Goal: Information Seeking & Learning: Learn about a topic

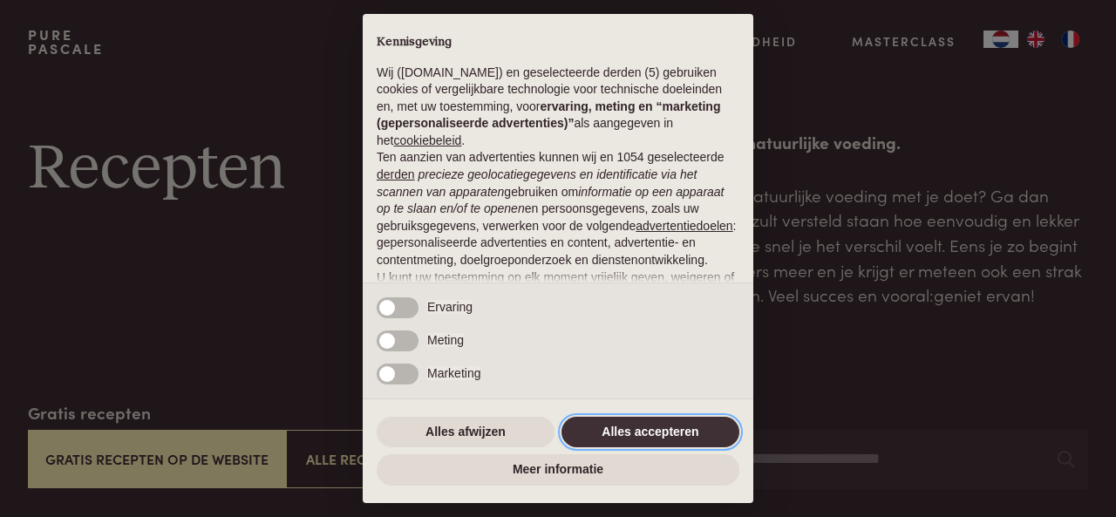
click at [636, 429] on button "Alles accepteren" at bounding box center [650, 432] width 178 height 31
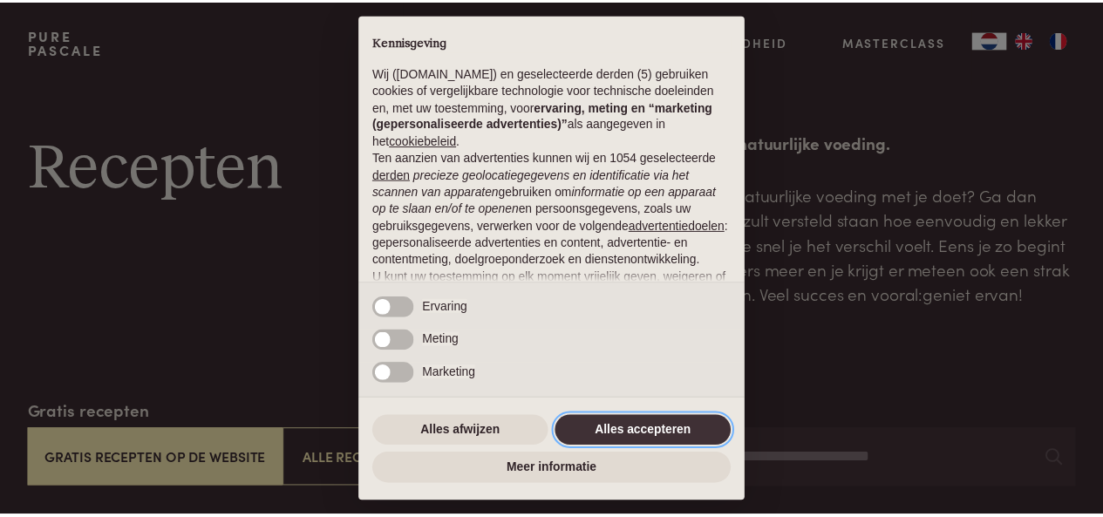
scroll to position [183, 0]
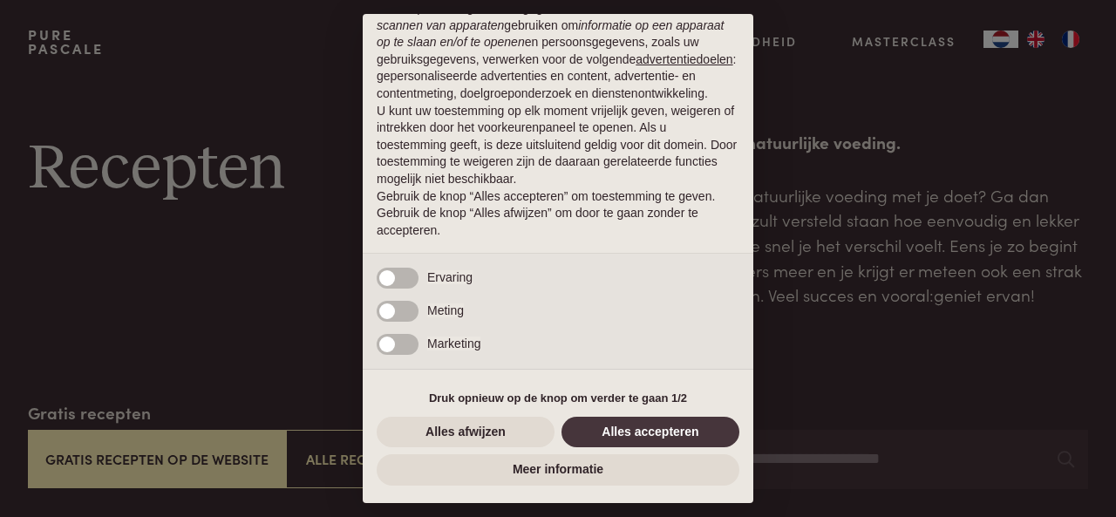
click at [197, 449] on div "× Kennisgeving Wij (purepascale.com) en geselecteerde derden (5) gebruiken cook…" at bounding box center [558, 258] width 1116 height 517
click at [677, 436] on button "Alles accepteren" at bounding box center [650, 432] width 178 height 31
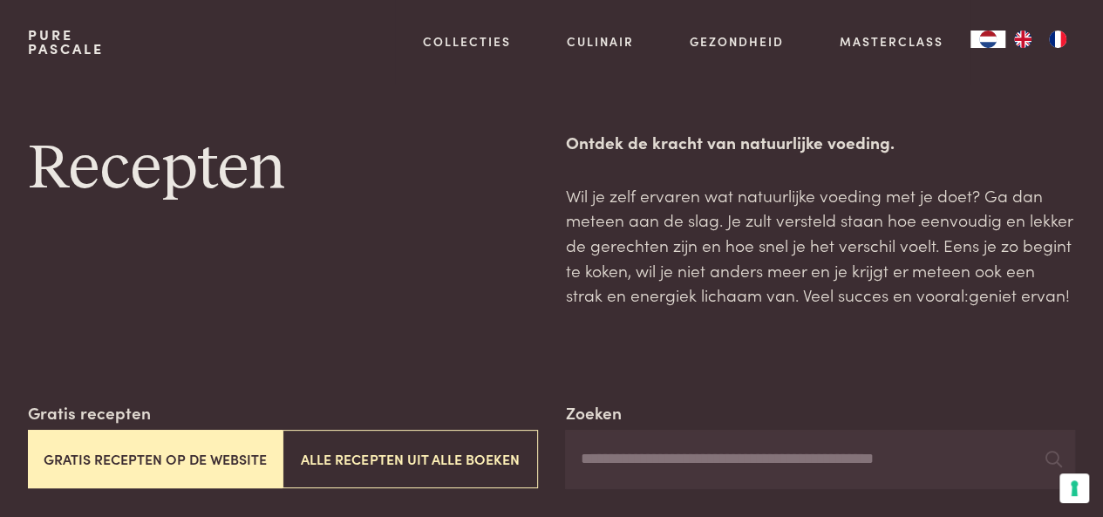
click at [192, 455] on button "Gratis recepten op de website" at bounding box center [155, 459] width 255 height 58
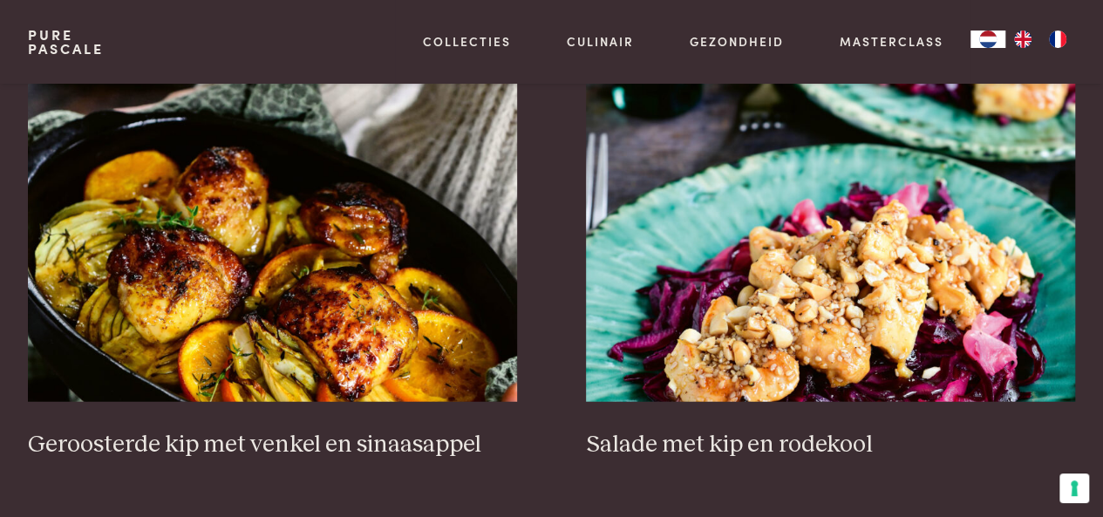
scroll to position [2057, 0]
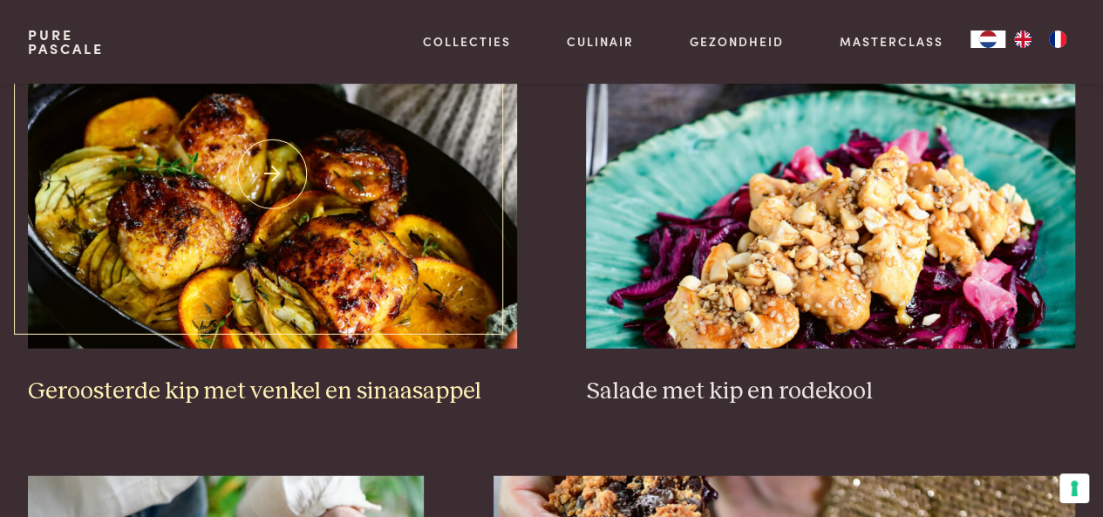
click at [394, 296] on img at bounding box center [272, 174] width 489 height 349
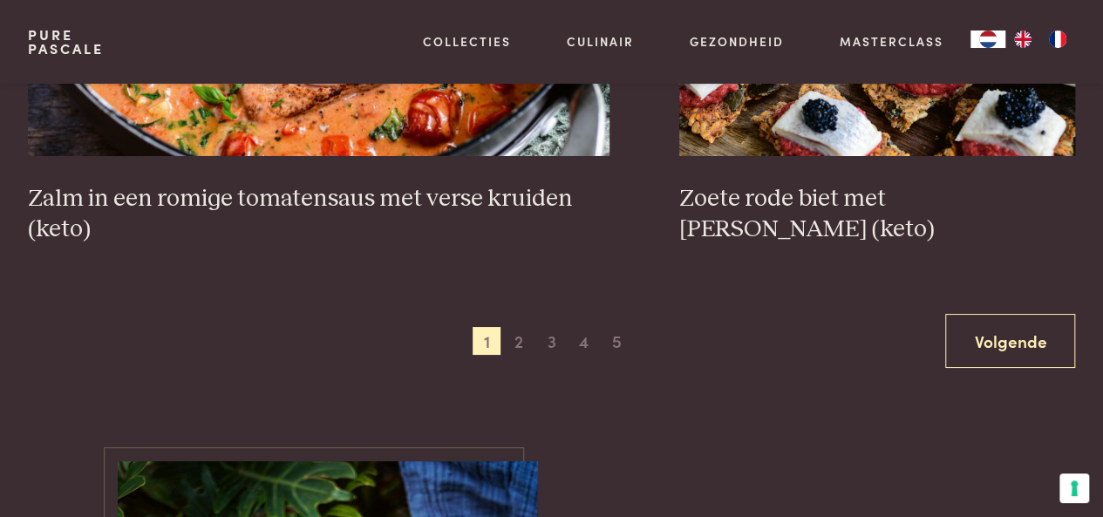
scroll to position [3277, 0]
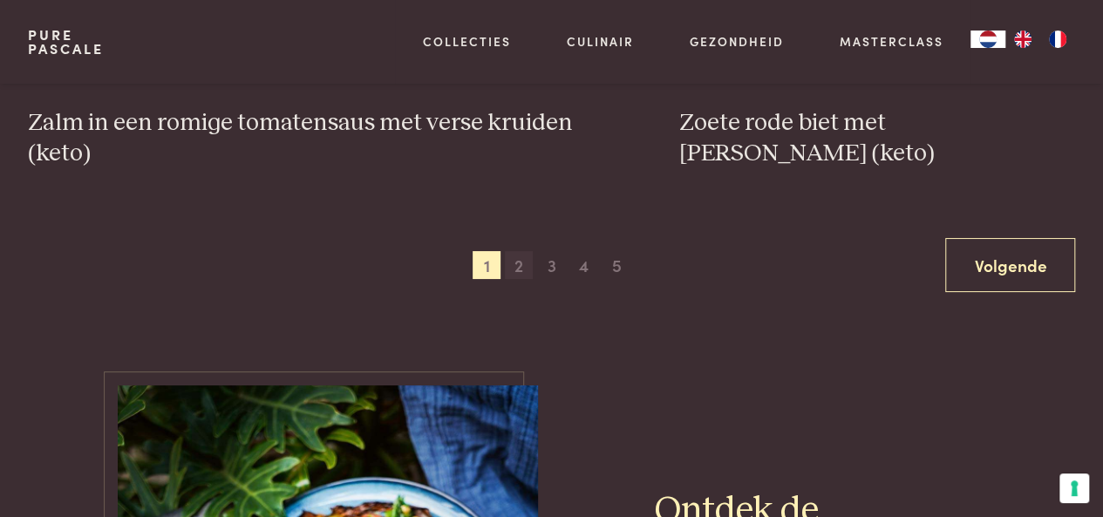
click at [523, 262] on span "2" at bounding box center [519, 265] width 28 height 28
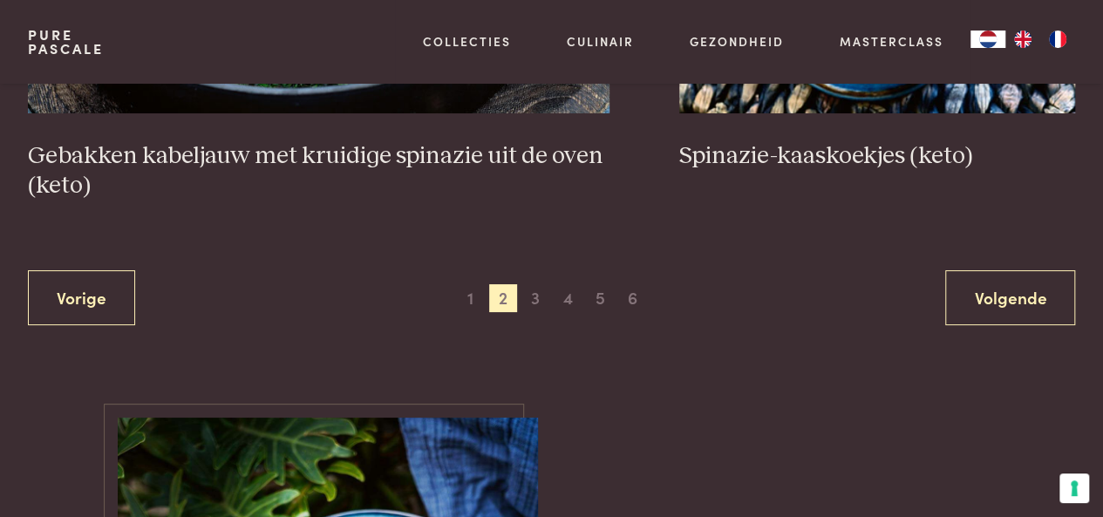
scroll to position [3277, 0]
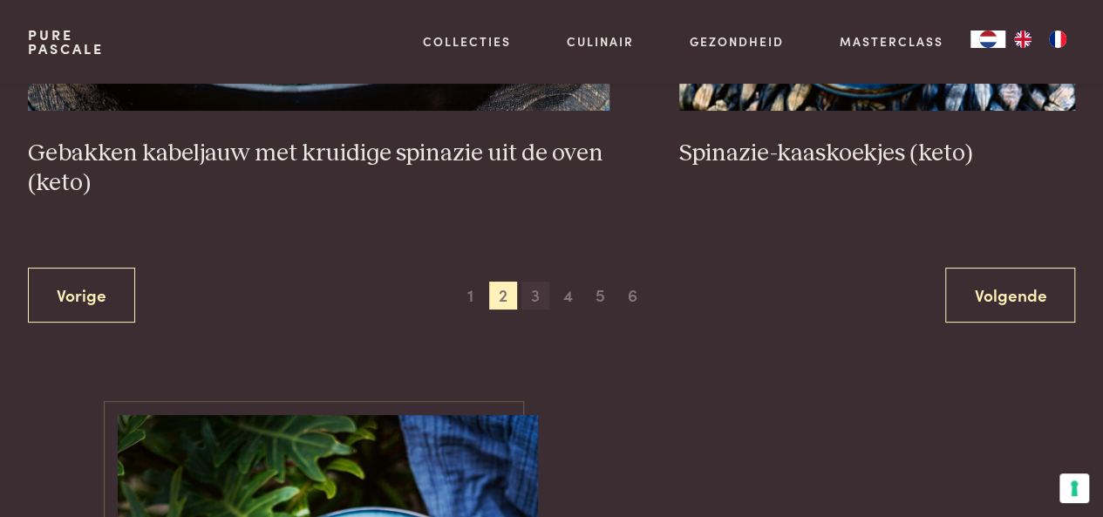
click at [530, 296] on span "3" at bounding box center [535, 296] width 28 height 28
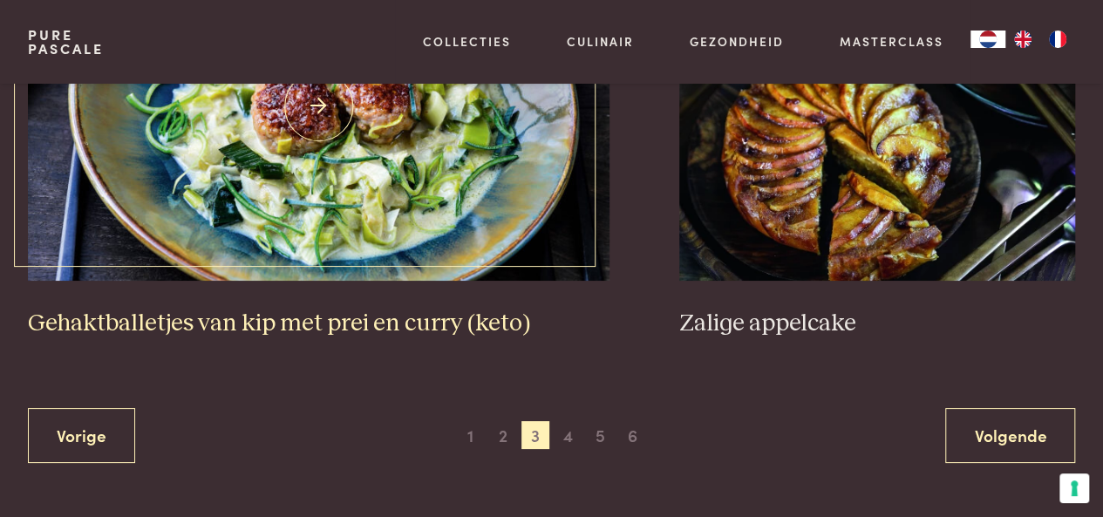
scroll to position [3277, 0]
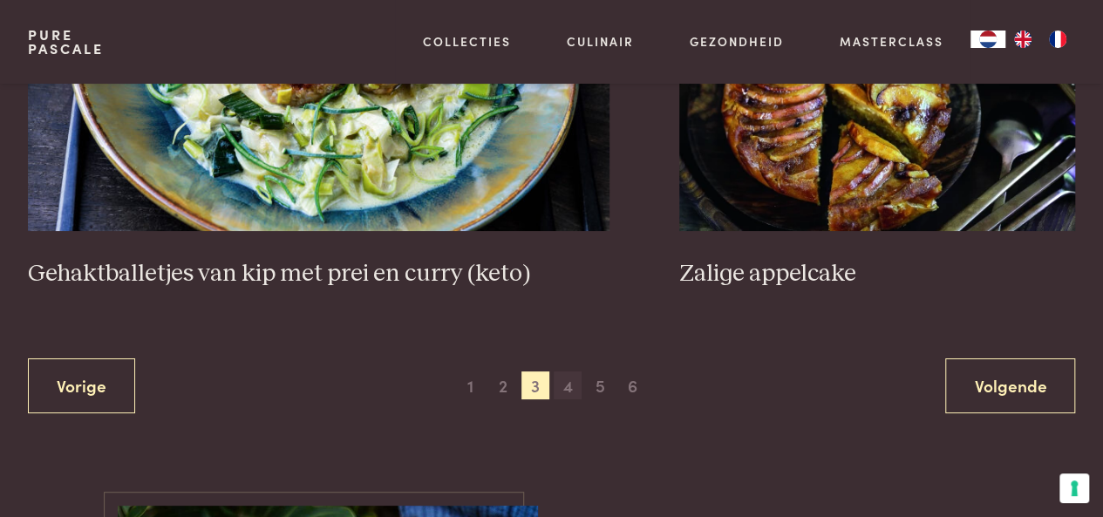
click at [575, 371] on span "4" at bounding box center [568, 385] width 28 height 28
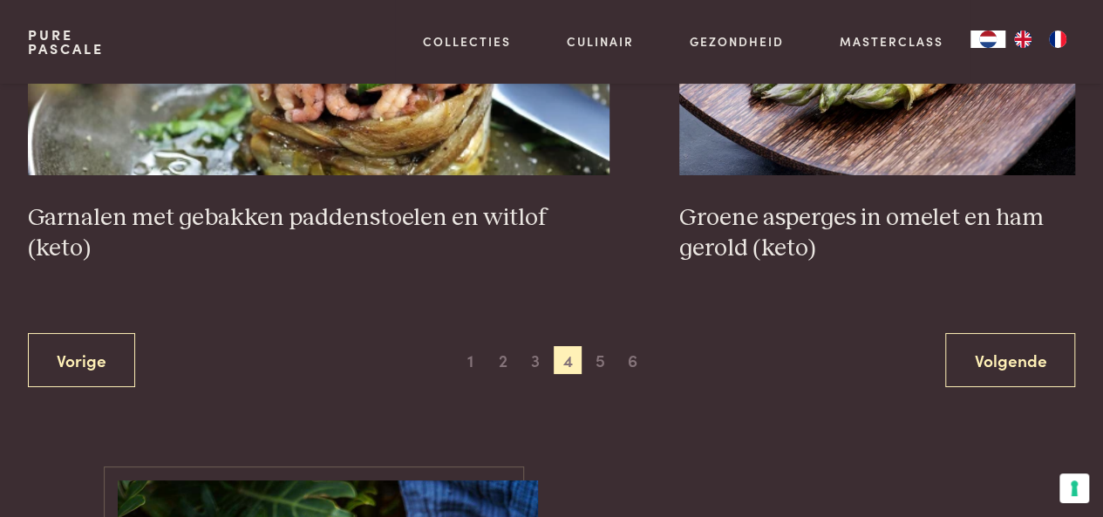
scroll to position [3190, 0]
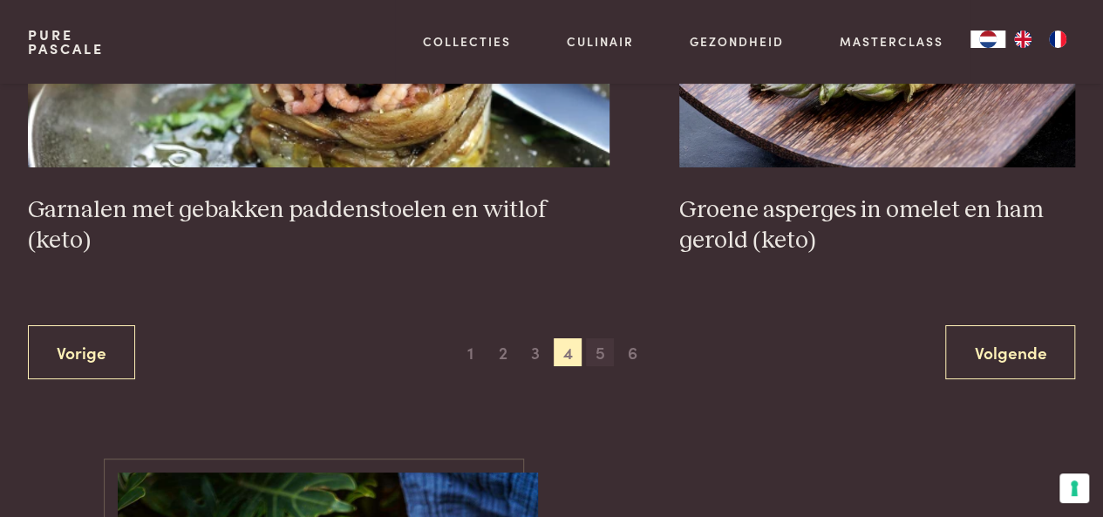
click at [602, 357] on span "5" at bounding box center [600, 352] width 28 height 28
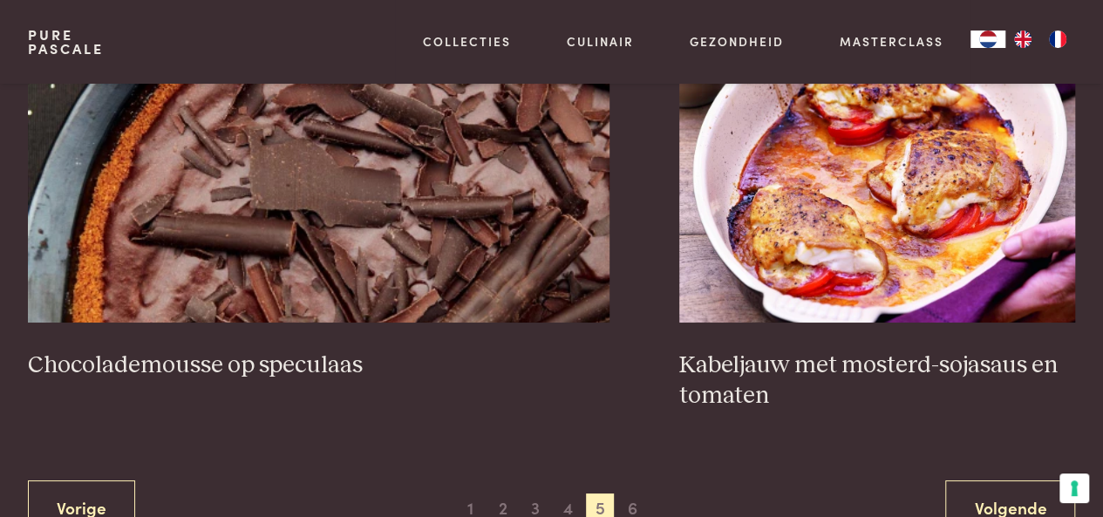
scroll to position [3190, 0]
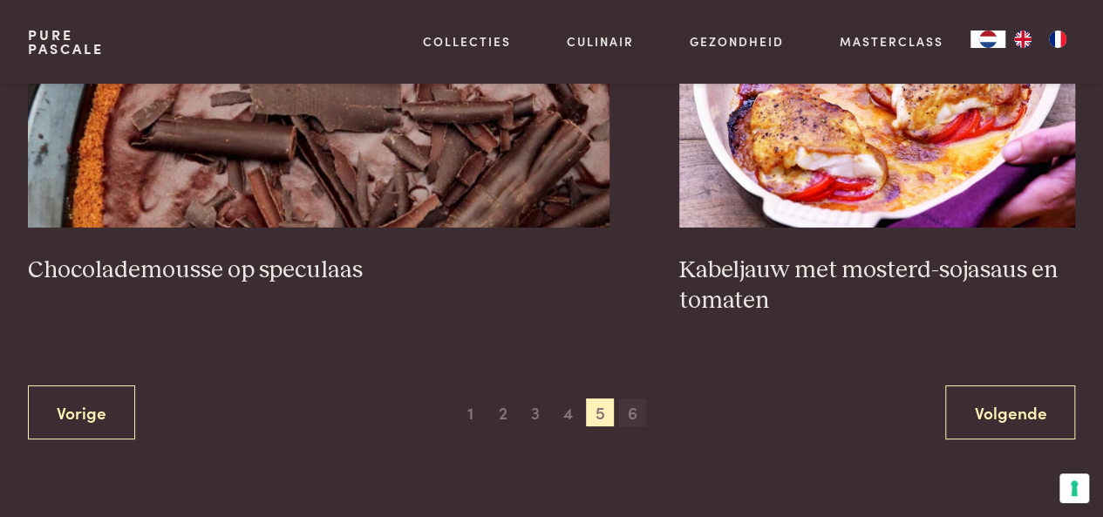
click at [634, 418] on span "6" at bounding box center [633, 412] width 28 height 28
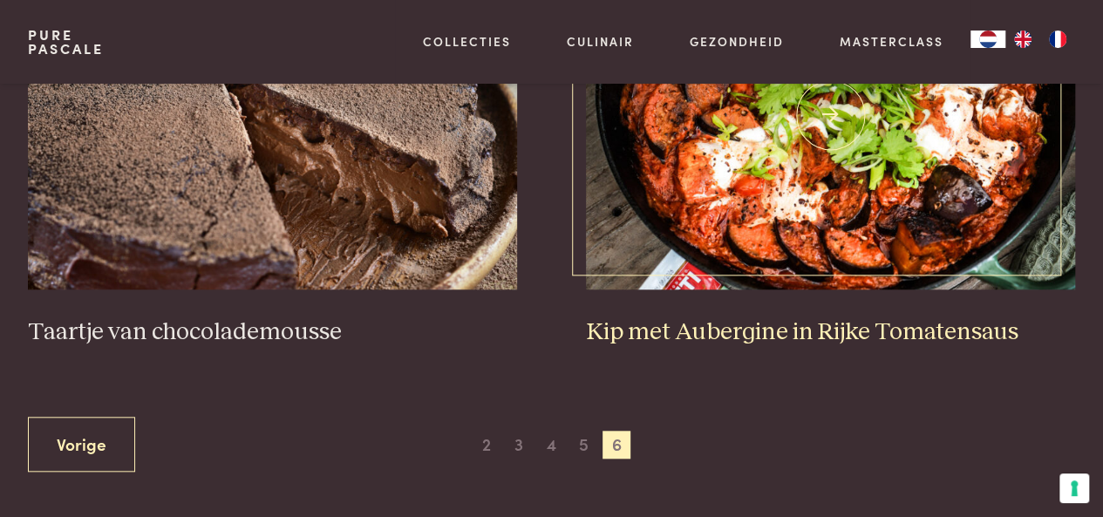
scroll to position [662, 0]
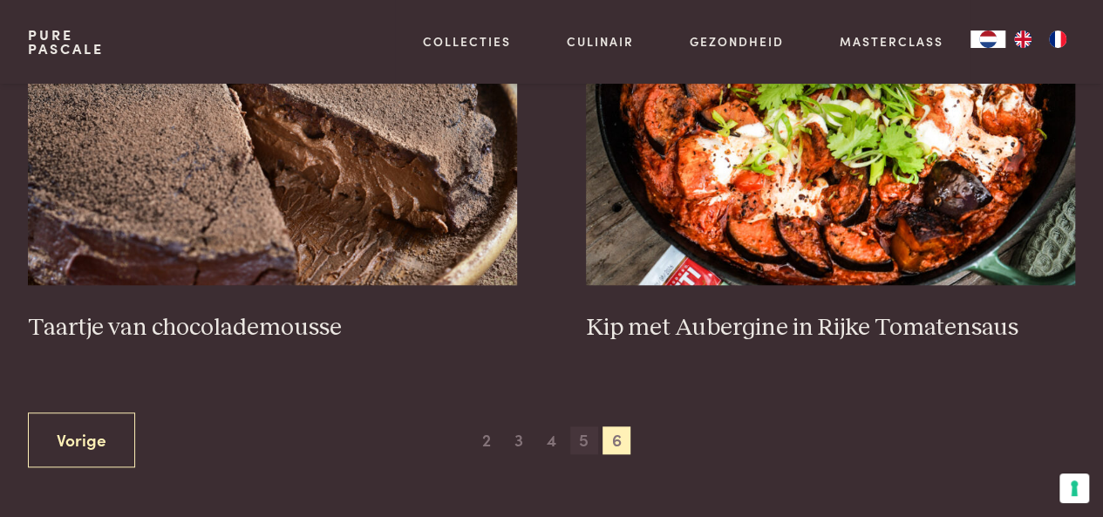
click at [593, 446] on span "5" at bounding box center [584, 440] width 28 height 28
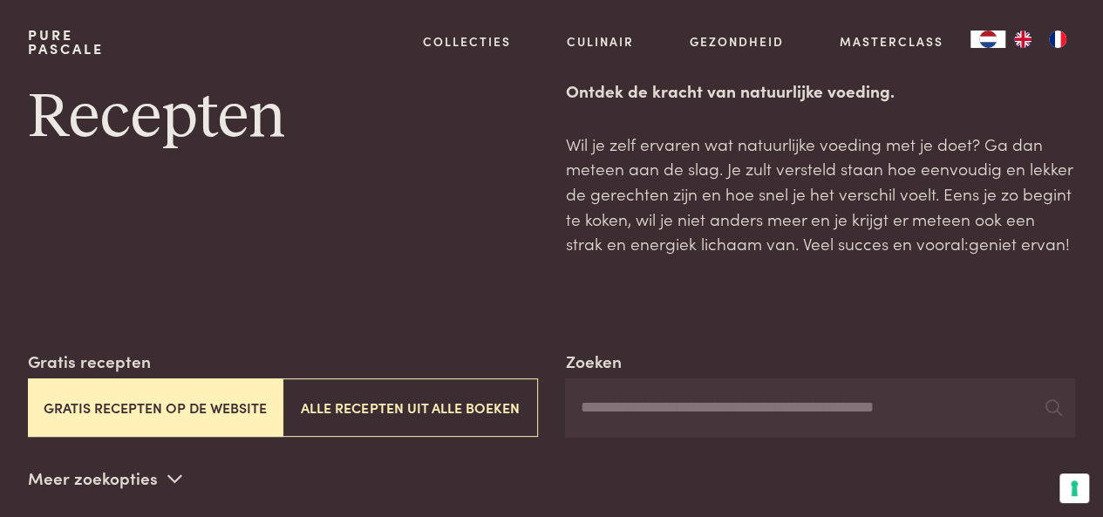
scroll to position [0, 0]
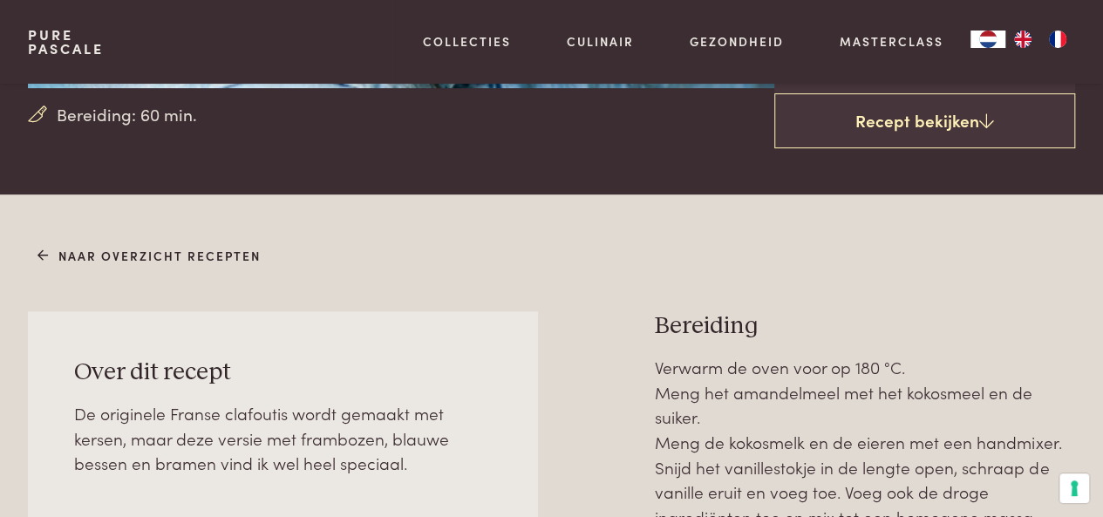
scroll to position [349, 0]
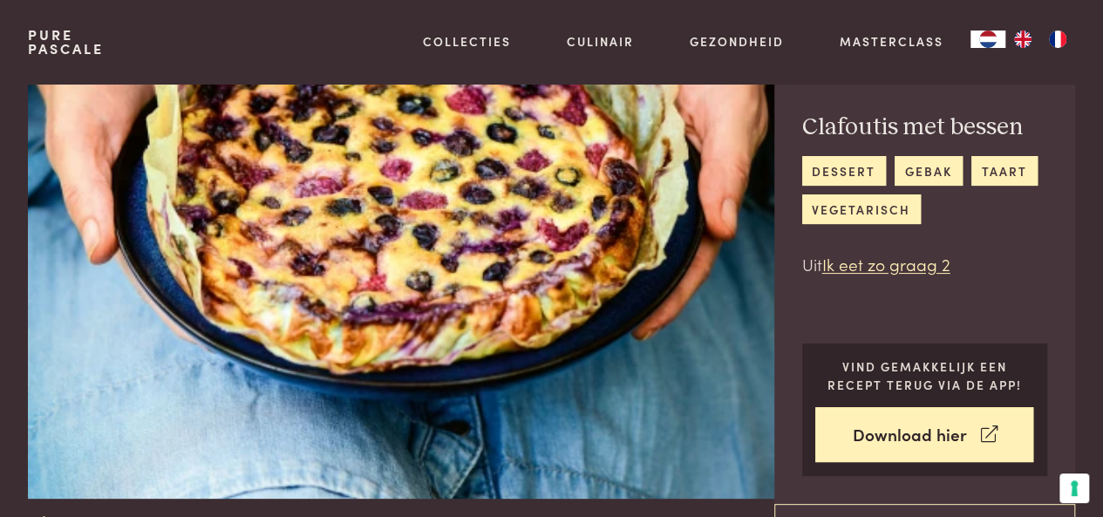
scroll to position [0, 0]
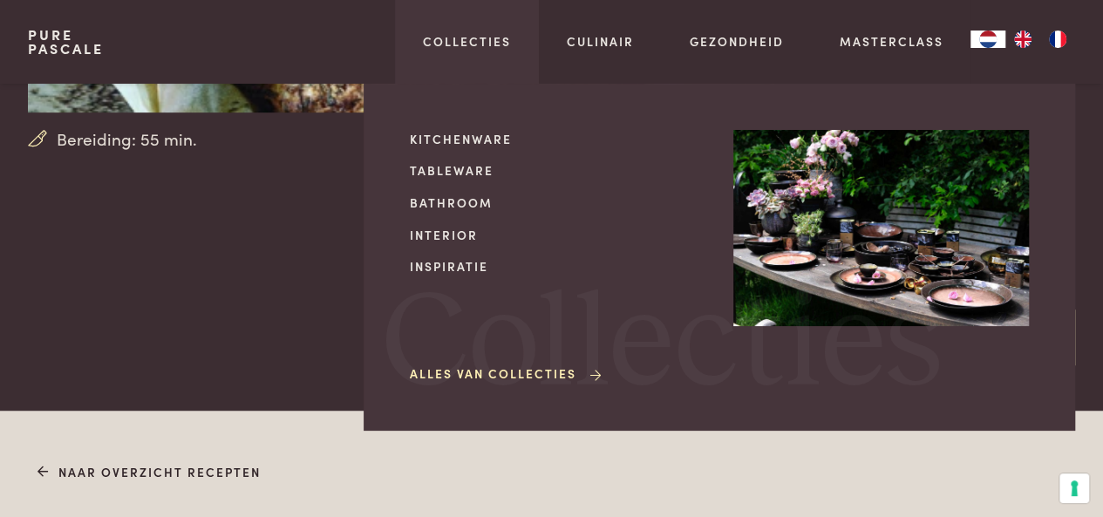
scroll to position [436, 0]
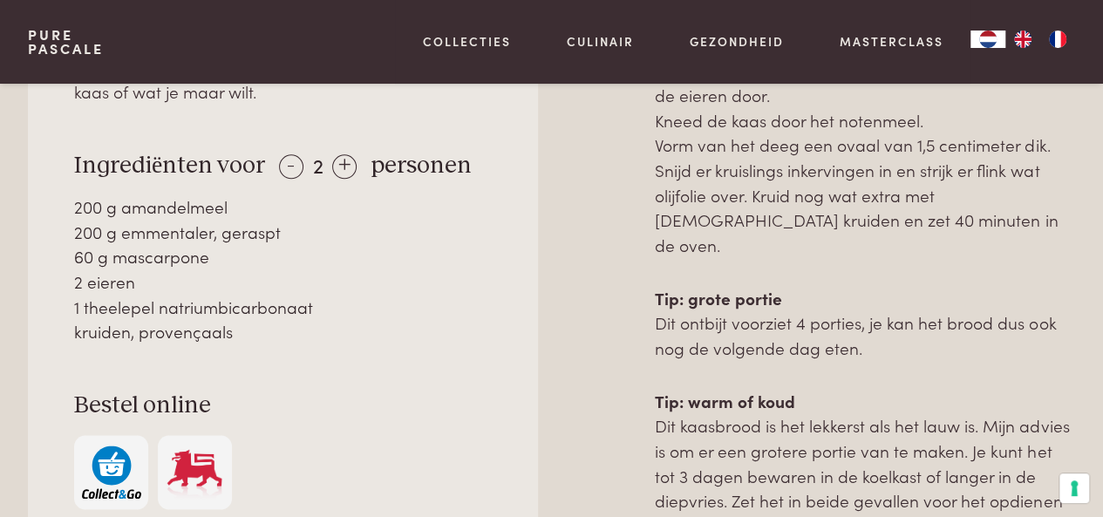
scroll to position [1046, 0]
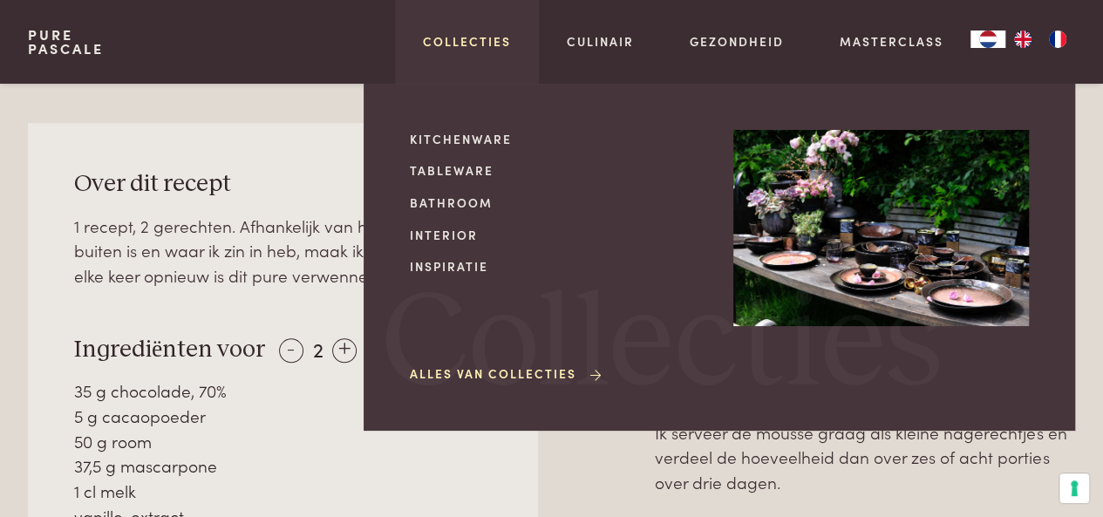
scroll to position [697, 0]
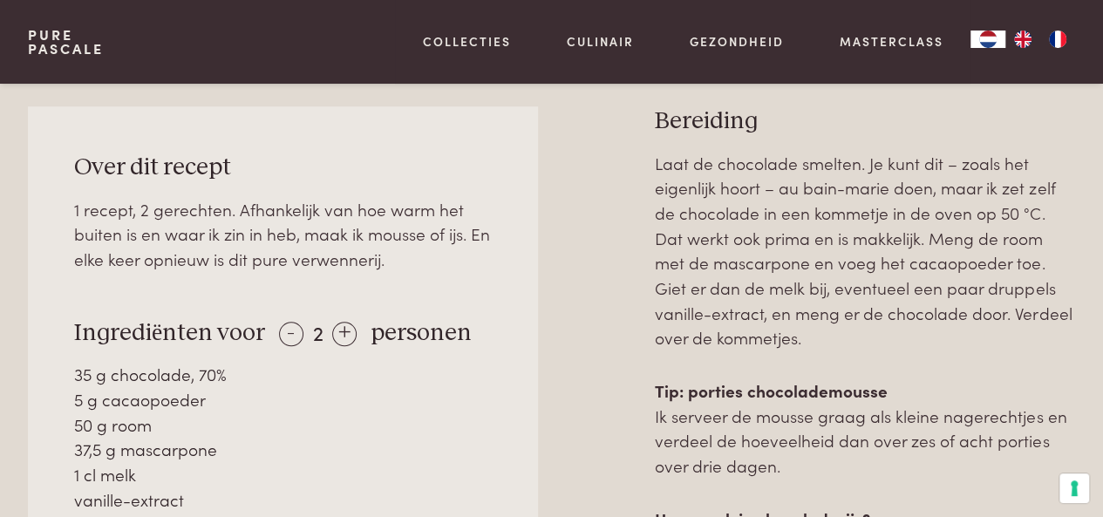
click at [51, 315] on div "Over dit recept 1 recept, 2 gerechten. Afhankelijk van hoe warm het buiten is e…" at bounding box center [283, 414] width 510 height 616
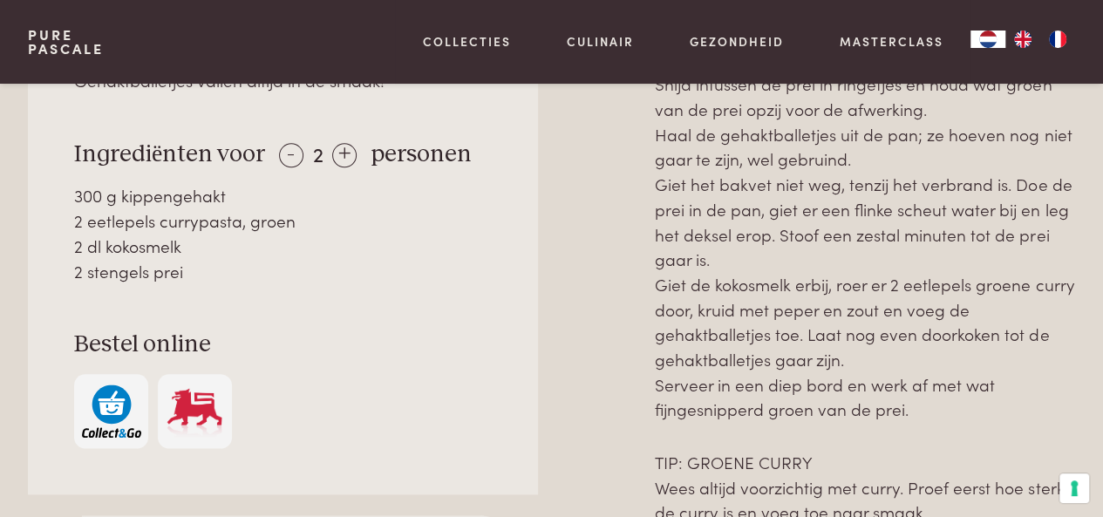
scroll to position [697, 0]
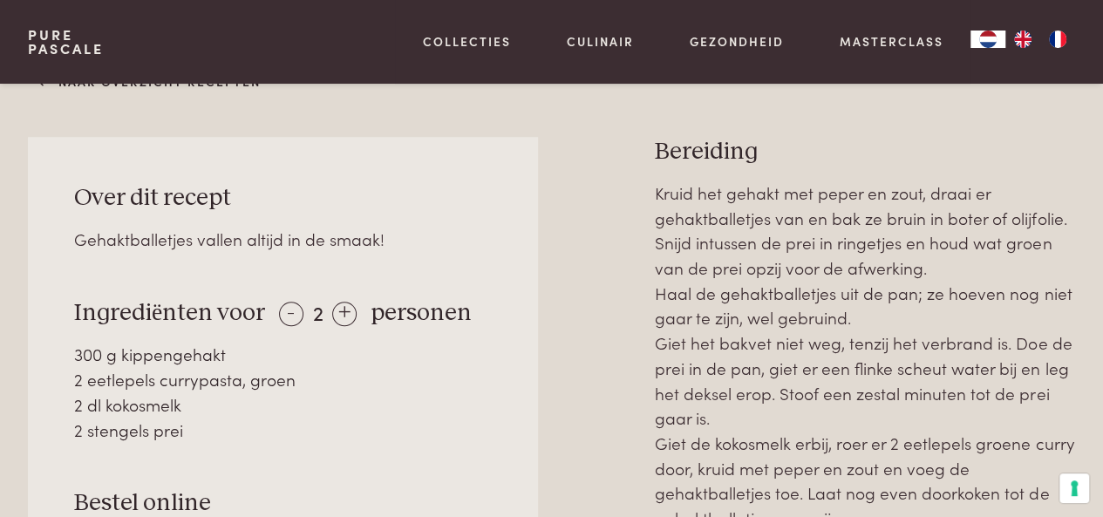
click at [60, 388] on div "Over dit recept Gehaktballetjes vallen altijd in de smaak! Ingrediënten voor - …" at bounding box center [283, 395] width 510 height 516
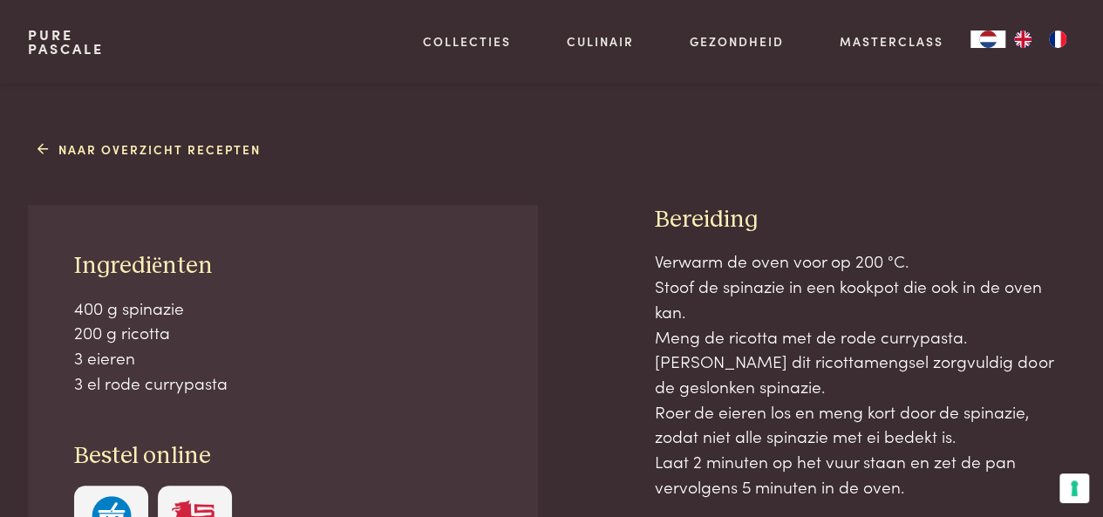
scroll to position [610, 0]
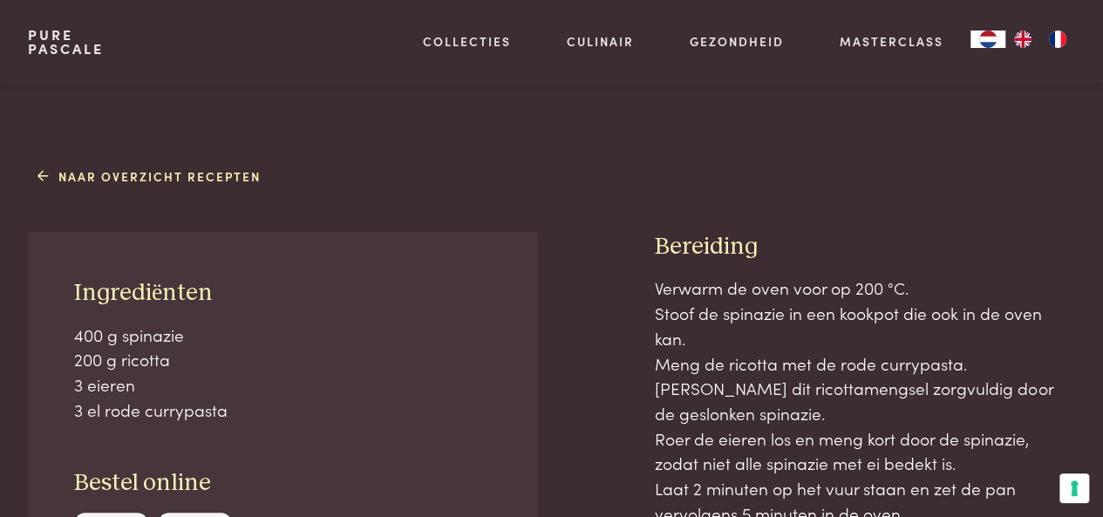
click at [115, 251] on div "Ingrediënten 400 g spinazie 200 g ricotta 3 eieren 3 el rode currypasta Bestel …" at bounding box center [283, 432] width 510 height 401
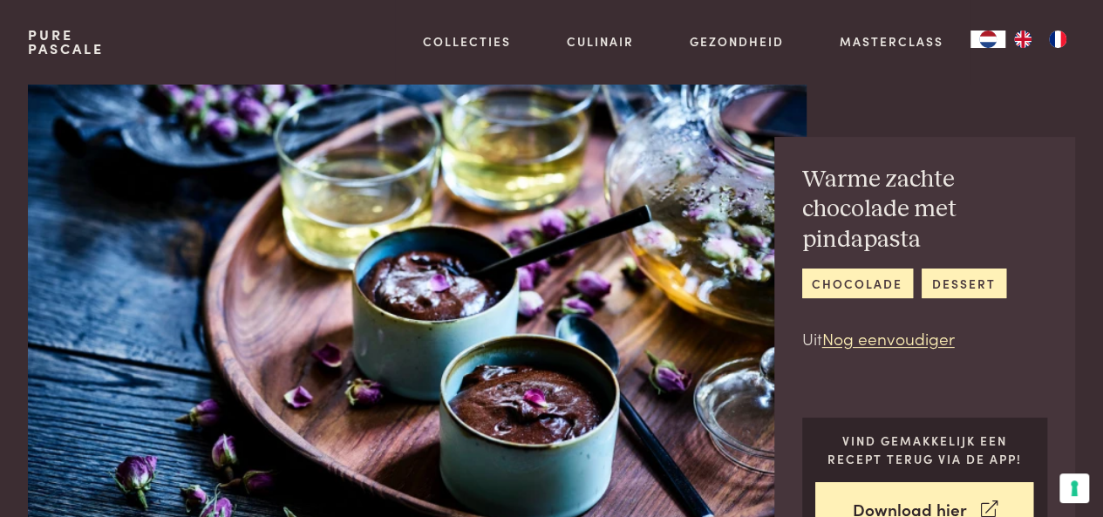
click at [164, 413] on img at bounding box center [417, 317] width 779 height 467
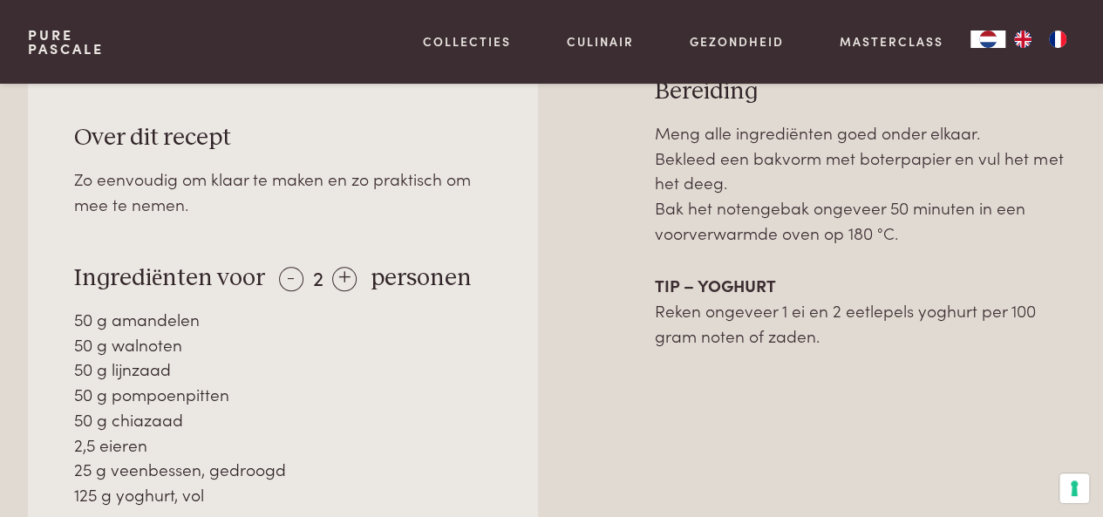
scroll to position [785, 0]
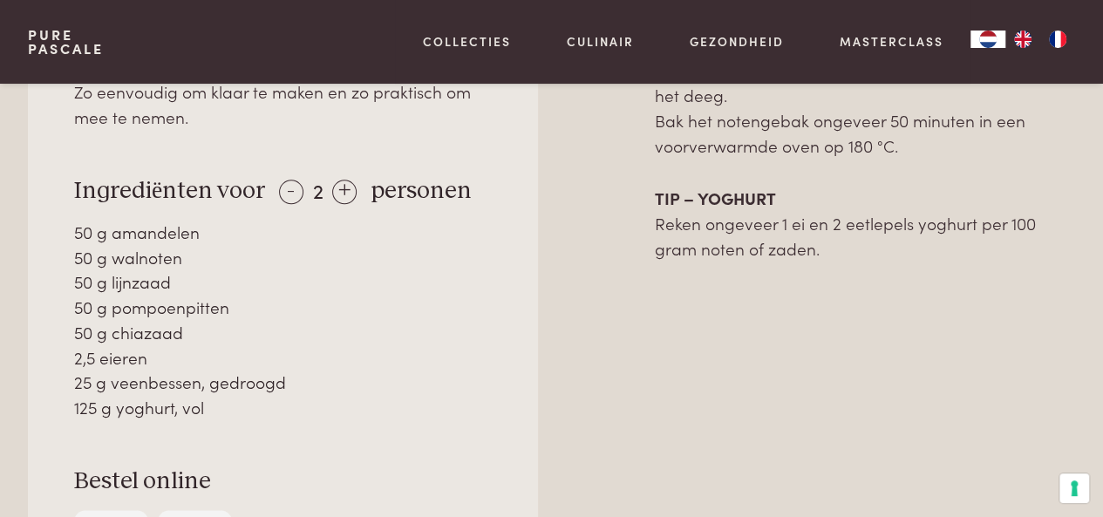
click at [40, 357] on div "Over dit recept Zo eenvoudig om klaar te maken en zo praktisch om mee te nemen.…" at bounding box center [283, 311] width 510 height 642
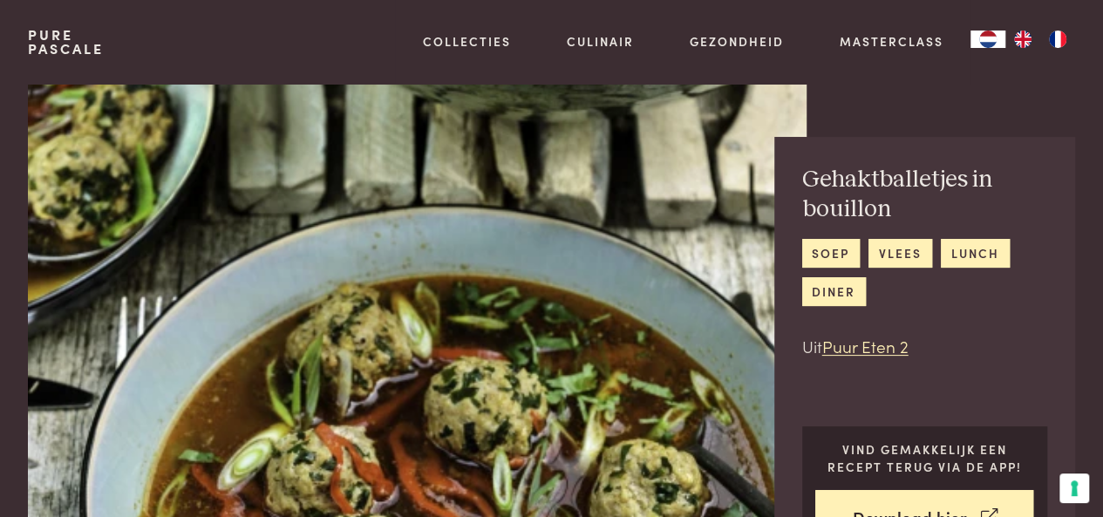
click at [260, 292] on img at bounding box center [417, 317] width 779 height 467
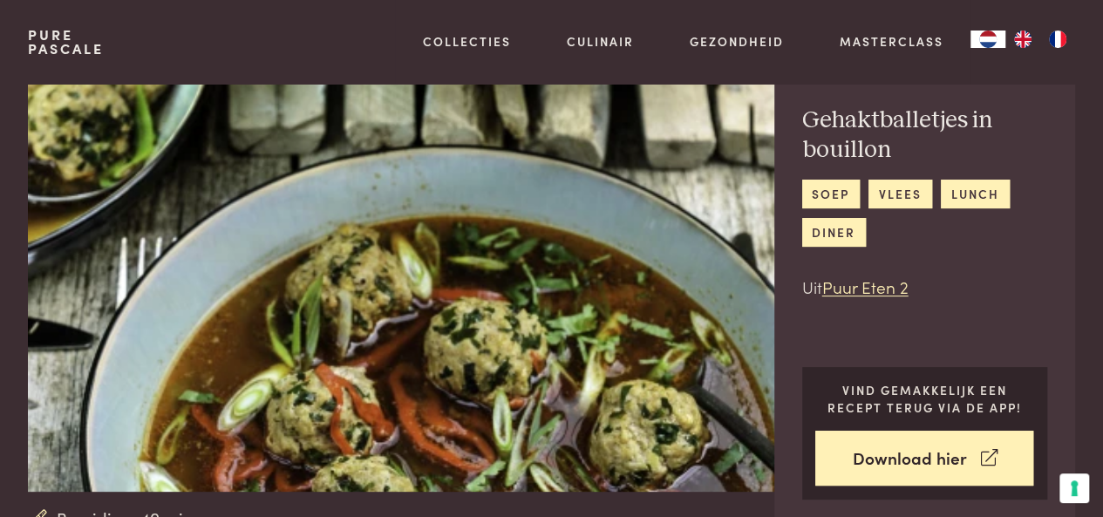
scroll to position [87, 0]
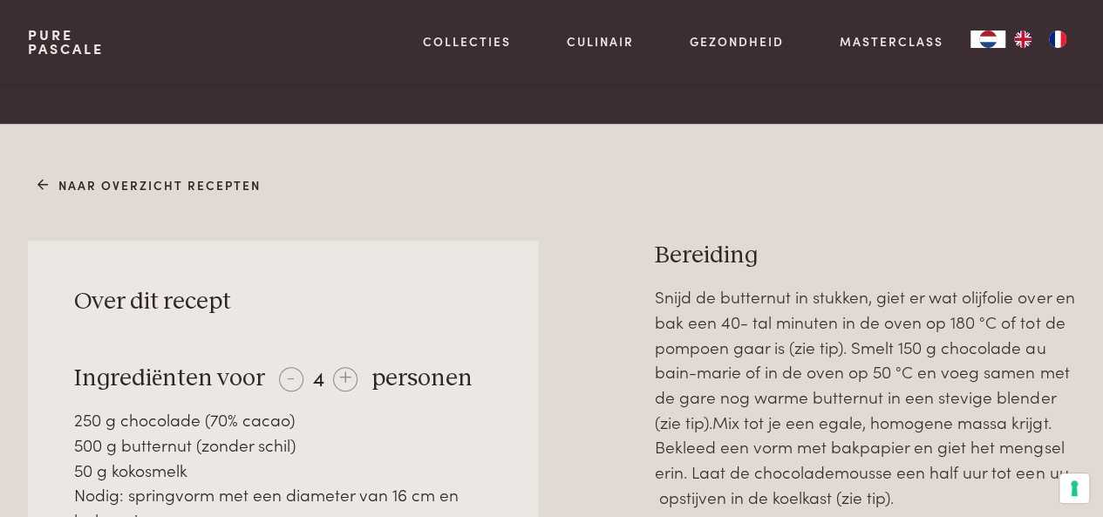
scroll to position [436, 0]
